Goal: Task Accomplishment & Management: Manage account settings

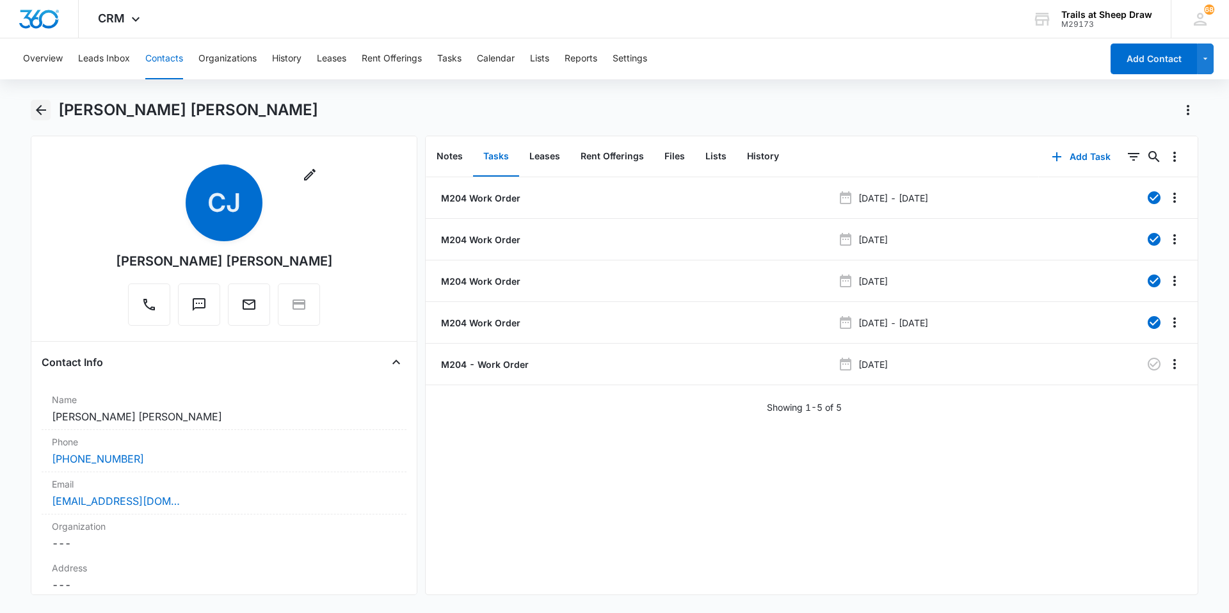
click at [50, 109] on button "Back" at bounding box center [41, 110] width 20 height 20
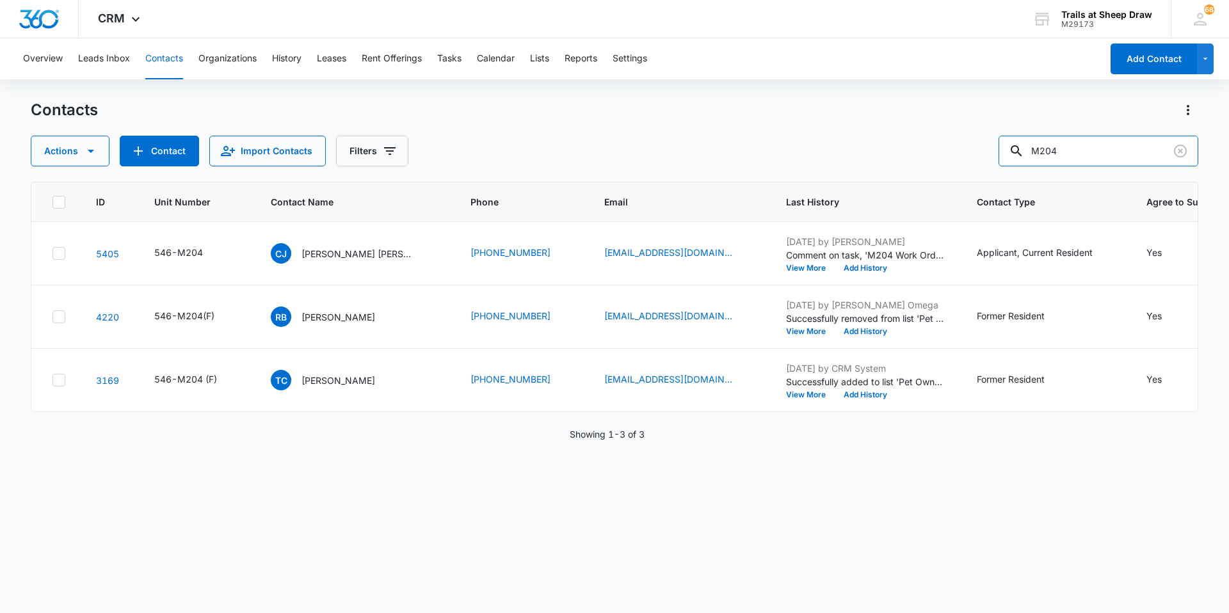
drag, startPoint x: 1081, startPoint y: 152, endPoint x: 969, endPoint y: 152, distance: 111.4
click at [655, 152] on div "Actions Contact Import Contacts Filters M204" at bounding box center [615, 151] width 1168 height 31
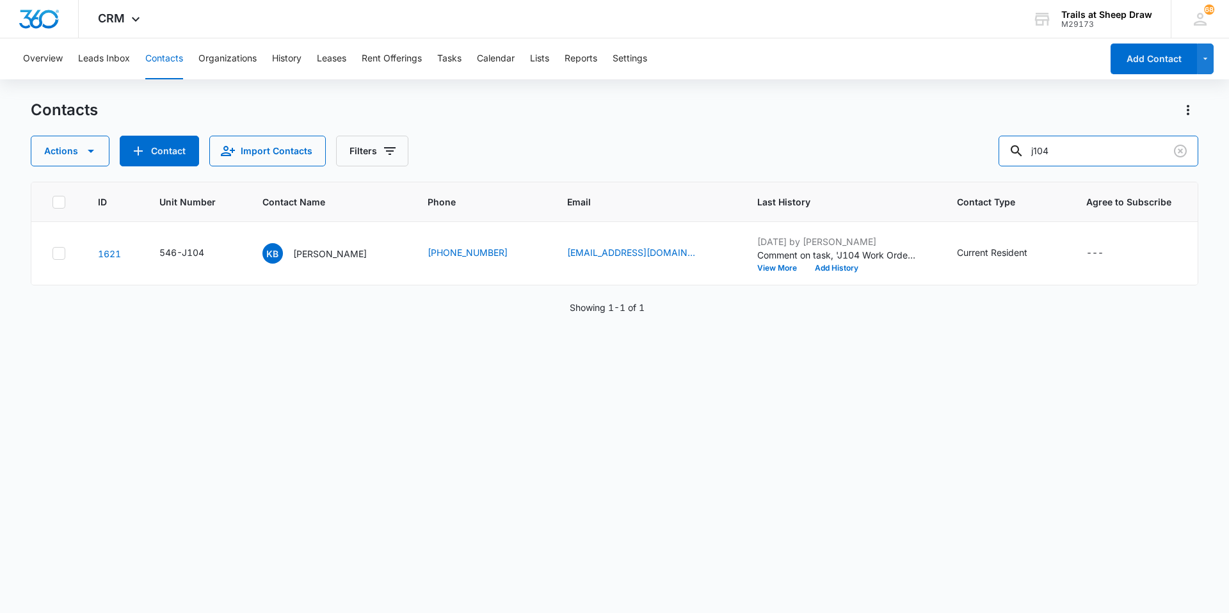
drag, startPoint x: 1096, startPoint y: 140, endPoint x: 953, endPoint y: 161, distance: 144.3
click at [655, 163] on div "Actions Contact Import Contacts Filters j104" at bounding box center [615, 151] width 1168 height 31
type input "C201"
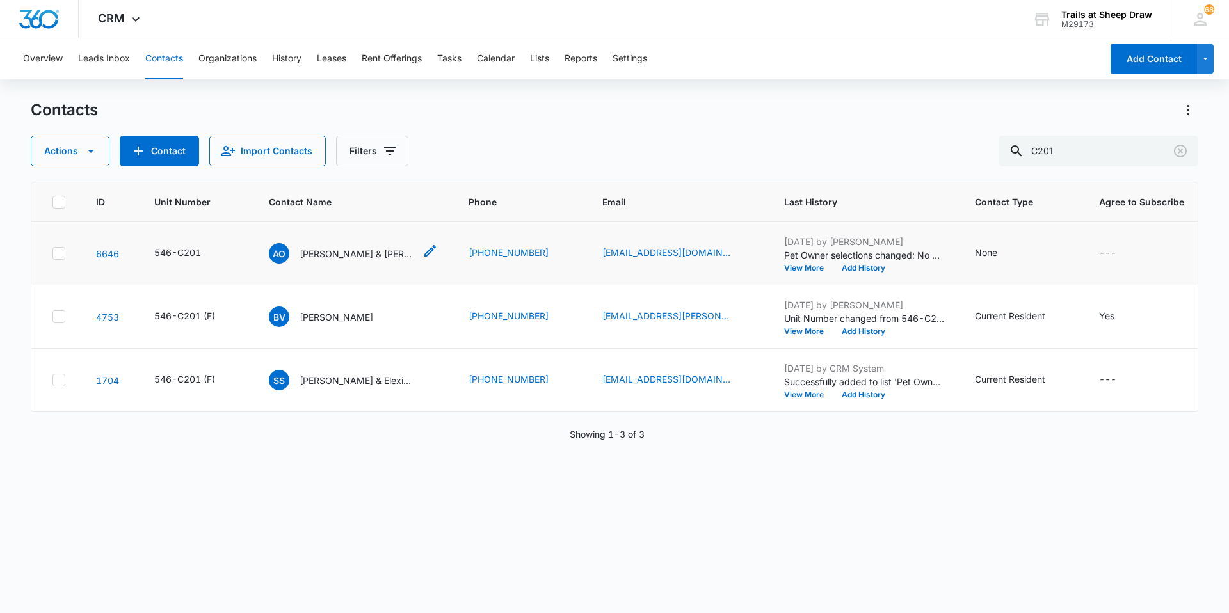
click at [328, 250] on p "[PERSON_NAME] & [PERSON_NAME] [PERSON_NAME]" at bounding box center [357, 253] width 115 height 13
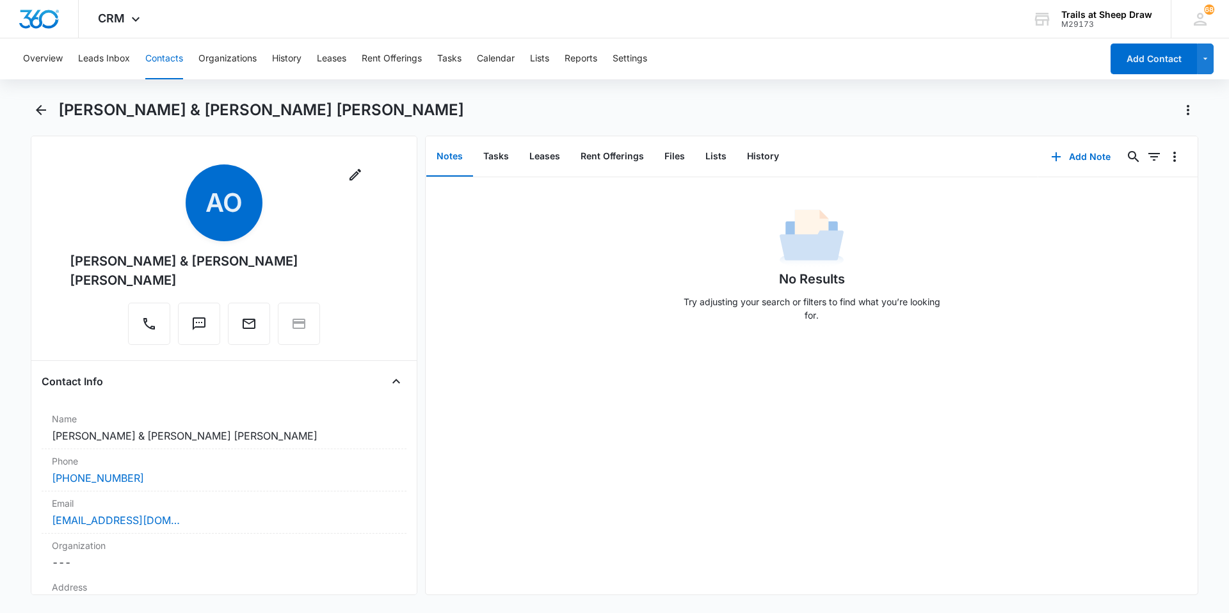
drag, startPoint x: 138, startPoint y: 283, endPoint x: 64, endPoint y: 261, distance: 77.0
click at [64, 261] on div "Remove AO [PERSON_NAME] & [PERSON_NAME] [PERSON_NAME]" at bounding box center [224, 258] width 365 height 186
copy div "[PERSON_NAME] & [PERSON_NAME] [PERSON_NAME]"
click at [655, 153] on button "Files" at bounding box center [674, 157] width 41 height 40
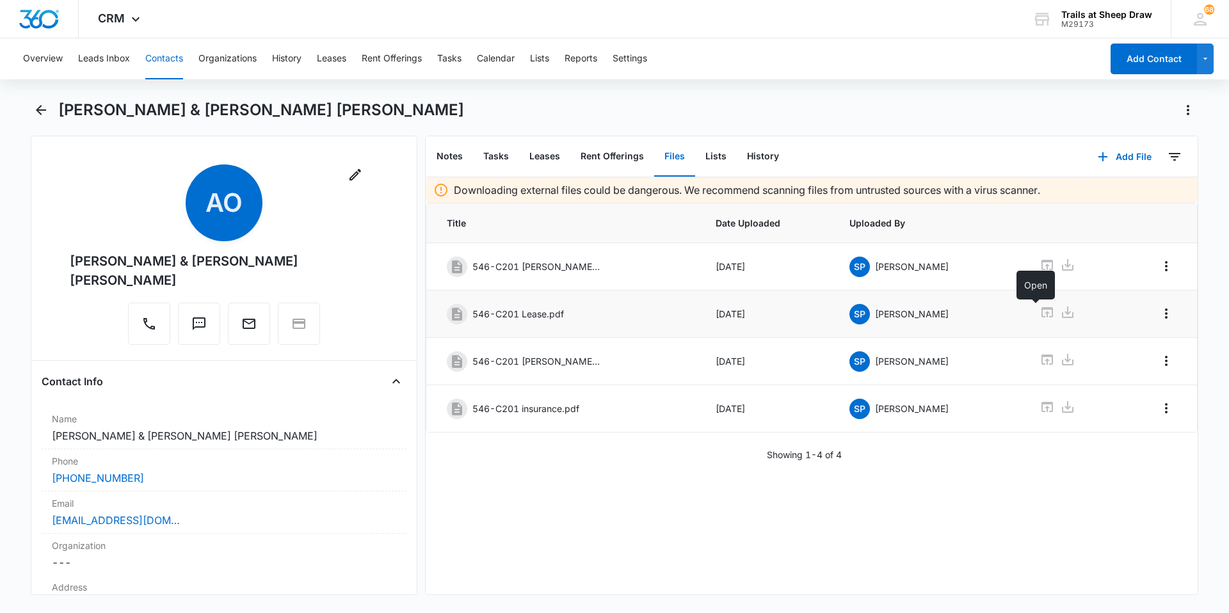
click at [655, 310] on icon at bounding box center [1048, 312] width 12 height 10
click at [42, 111] on icon "Back" at bounding box center [40, 109] width 15 height 15
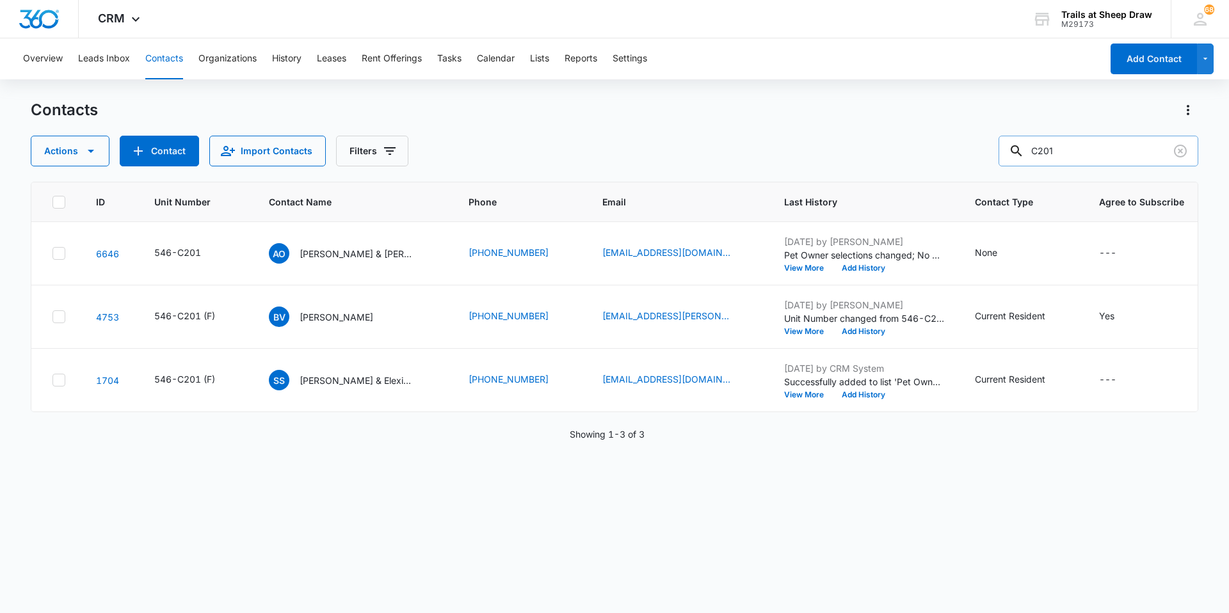
drag, startPoint x: 1085, startPoint y: 143, endPoint x: 1021, endPoint y: 149, distance: 64.3
click at [655, 149] on div "C201" at bounding box center [1099, 151] width 200 height 31
type input "D105"
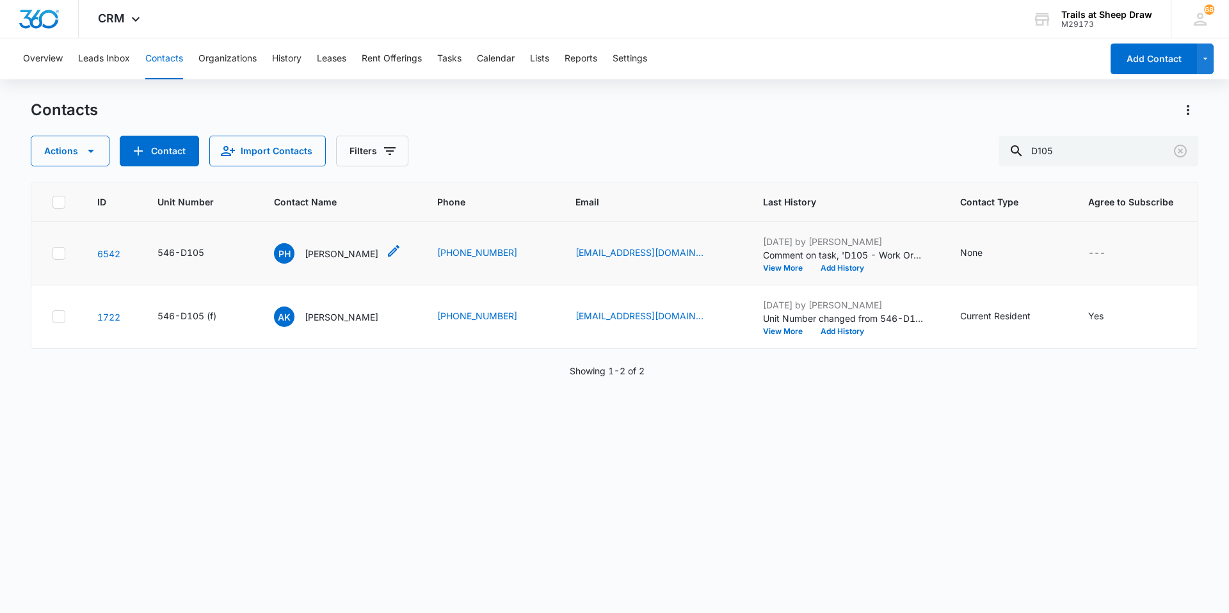
click at [335, 252] on p "[PERSON_NAME]" at bounding box center [342, 253] width 74 height 13
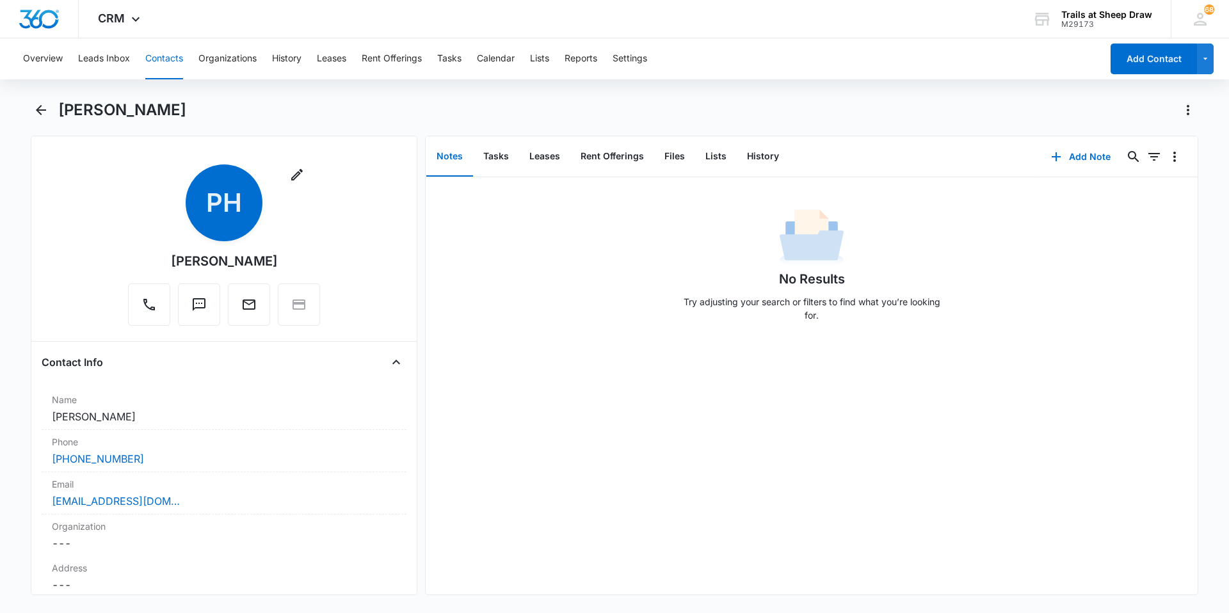
drag, startPoint x: 287, startPoint y: 264, endPoint x: 143, endPoint y: 263, distance: 144.1
click at [143, 263] on div "Remove PH [PERSON_NAME]" at bounding box center [224, 245] width 192 height 161
copy div "[PERSON_NAME]"
click at [48, 115] on icon "Back" at bounding box center [40, 109] width 15 height 15
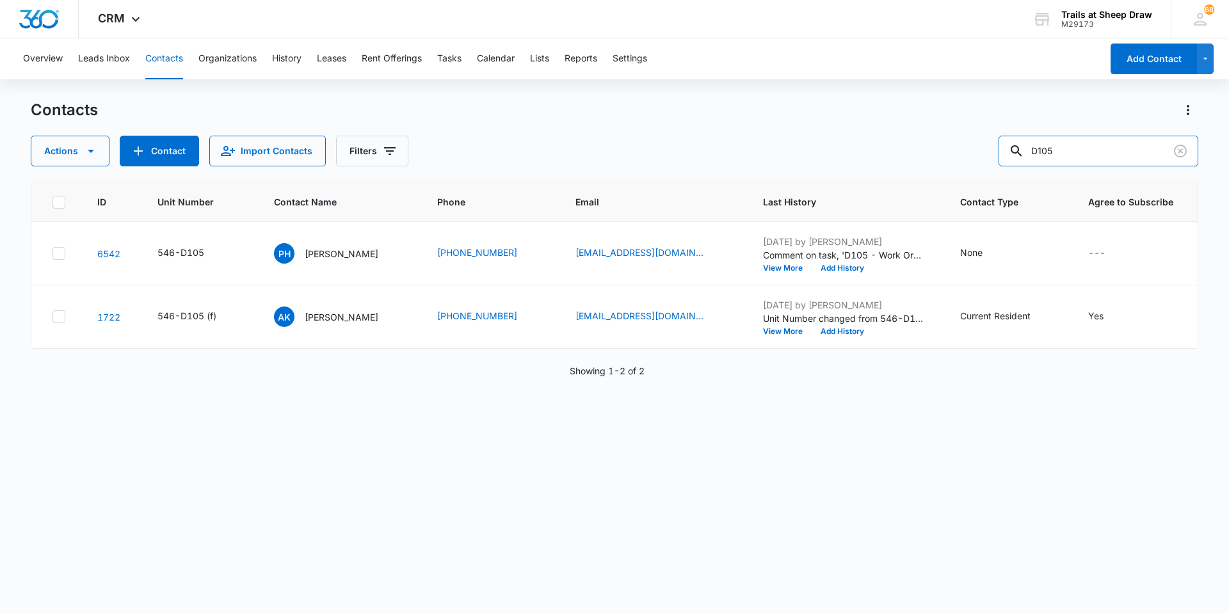
drag, startPoint x: 1127, startPoint y: 147, endPoint x: 981, endPoint y: 145, distance: 146.0
click at [655, 145] on div "Actions Contact Import Contacts Filters D105" at bounding box center [615, 151] width 1168 height 31
type input "Y303"
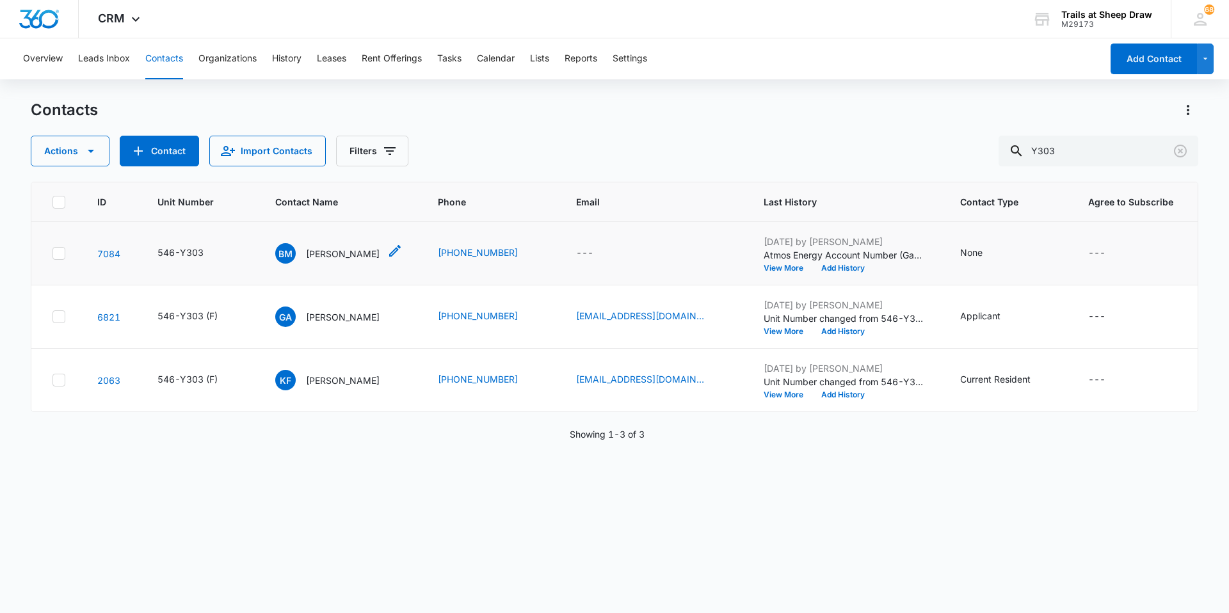
click at [309, 261] on div "[PERSON_NAME]" at bounding box center [327, 253] width 104 height 20
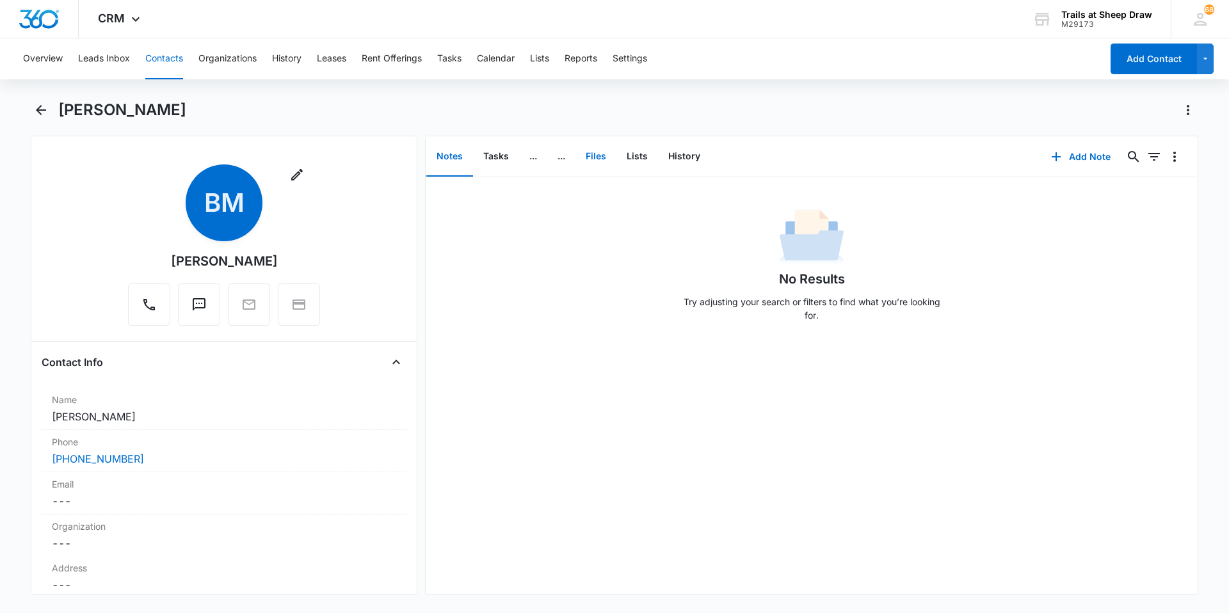
click at [581, 160] on button "Files" at bounding box center [596, 157] width 41 height 40
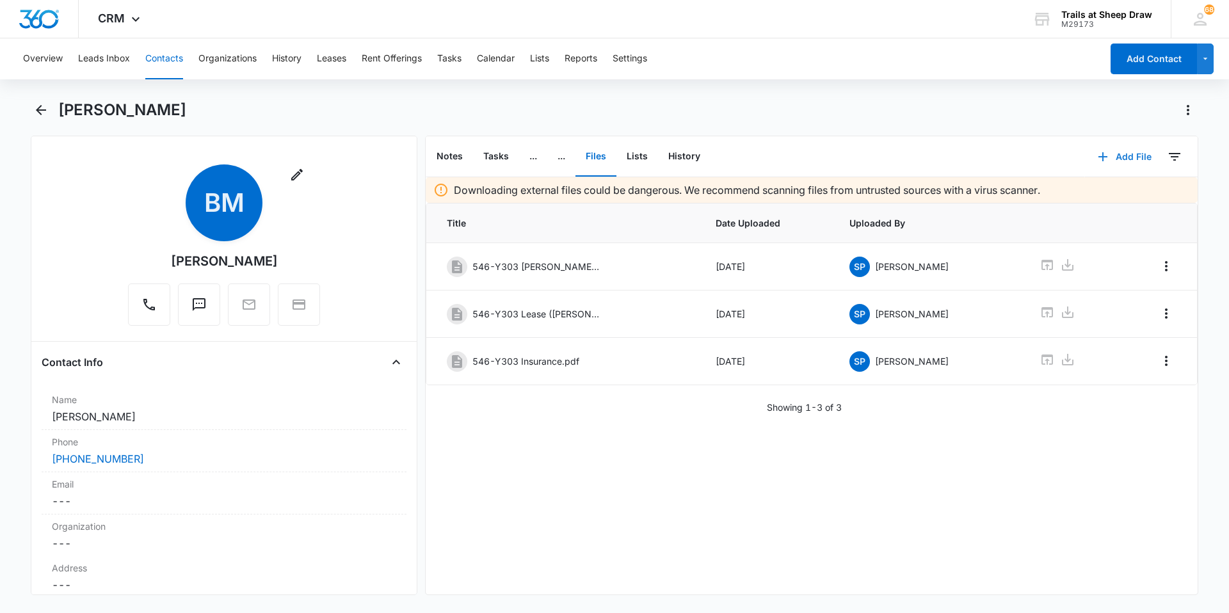
click at [655, 159] on button "Add File" at bounding box center [1124, 156] width 79 height 31
click at [655, 197] on div "Upload Files" at bounding box center [1107, 197] width 51 height 9
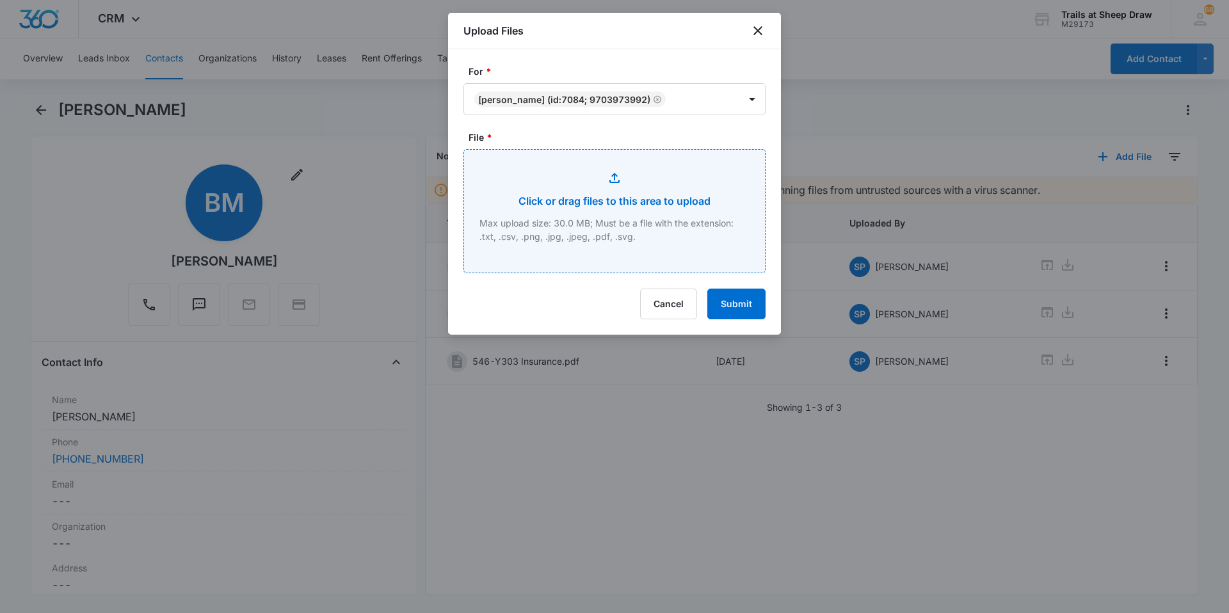
click at [655, 203] on input "File *" at bounding box center [614, 211] width 301 height 123
type input "C:\fakepath\546-Y303 Additional Addendum.pdf"
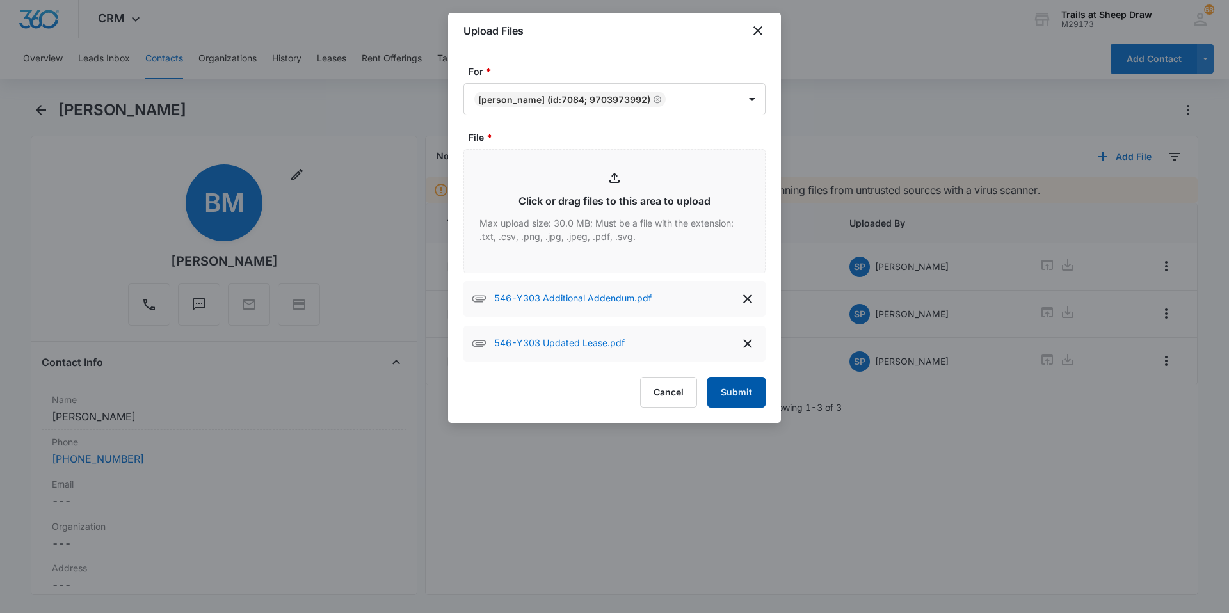
click at [655, 401] on button "Submit" at bounding box center [736, 392] width 58 height 31
